Goal: Find specific page/section: Find specific page/section

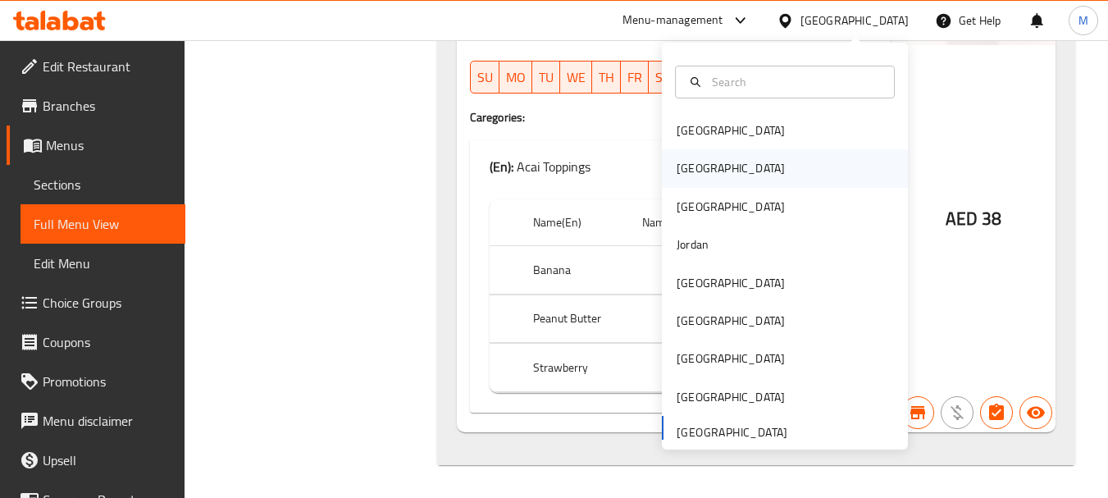
click at [706, 167] on div "[GEOGRAPHIC_DATA]" at bounding box center [785, 168] width 246 height 38
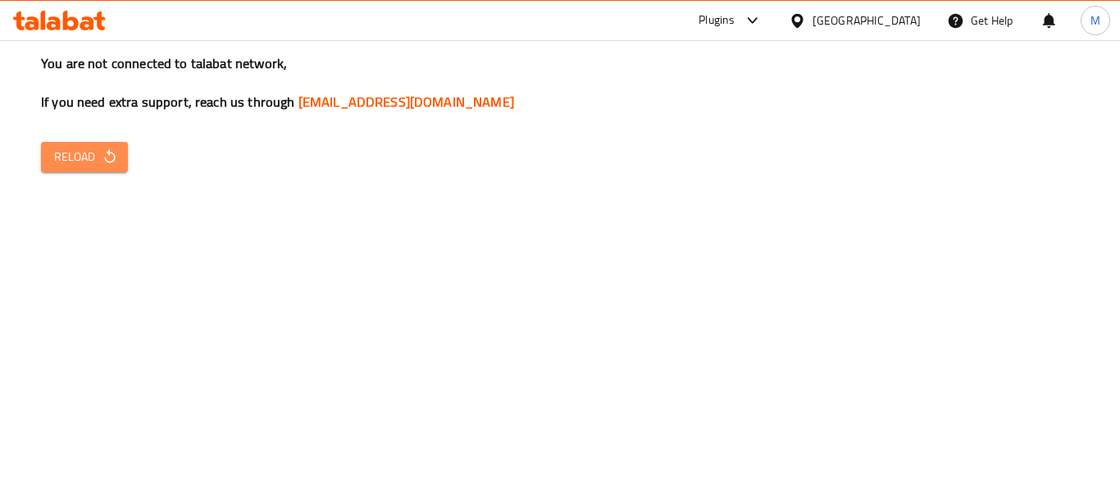
click at [95, 153] on span "Reload" at bounding box center [84, 157] width 61 height 21
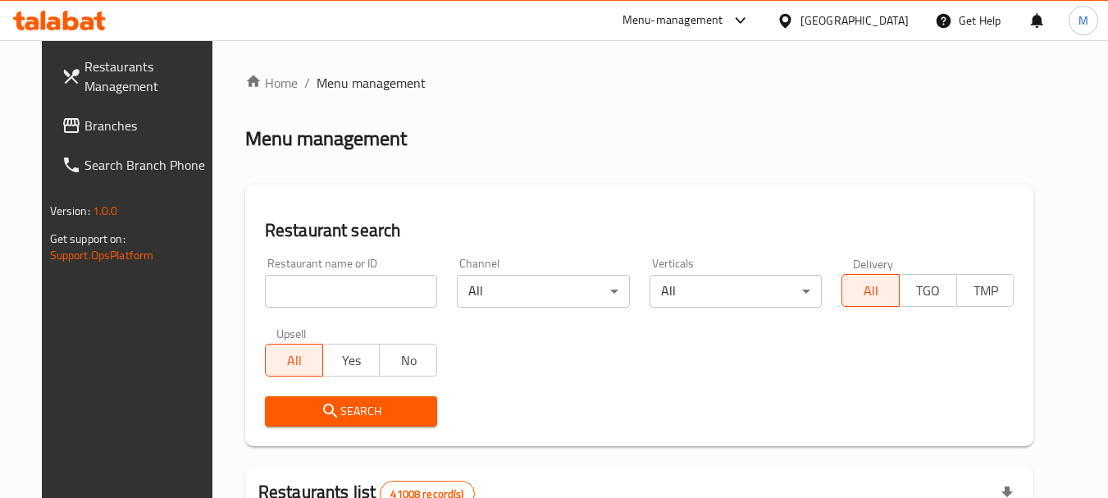
click at [62, 129] on icon at bounding box center [72, 126] width 20 height 20
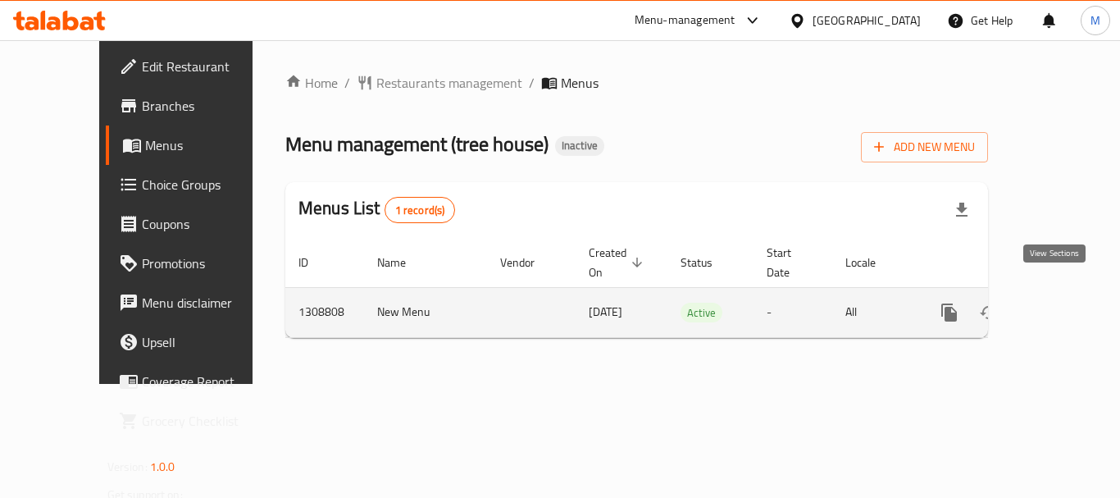
click at [1060, 303] on icon "enhanced table" at bounding box center [1068, 313] width 20 height 20
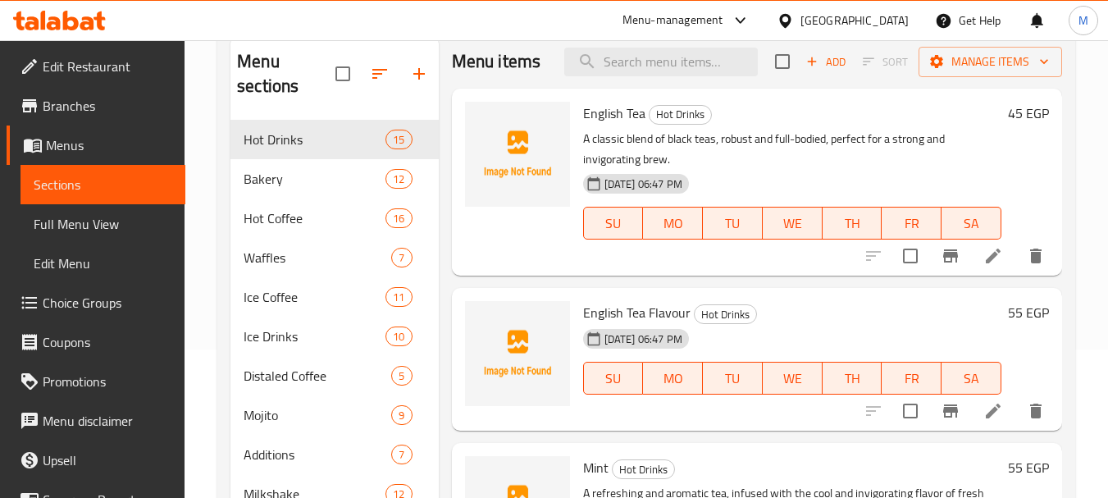
scroll to position [164, 0]
